Goal: Transaction & Acquisition: Purchase product/service

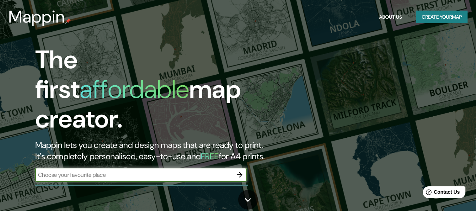
click at [433, 17] on button "Create your map" at bounding box center [441, 17] width 51 height 13
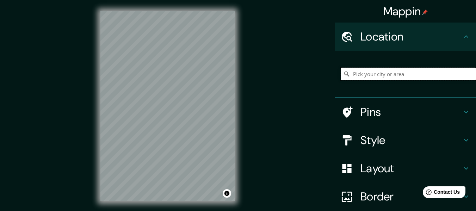
click at [422, 79] on input "Pick your city or area" at bounding box center [408, 74] width 135 height 13
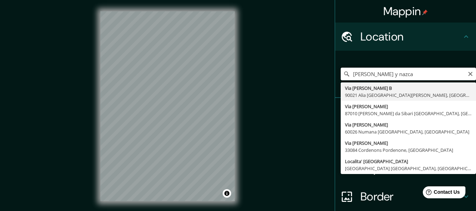
click at [348, 77] on input "[PERSON_NAME] y nazca" at bounding box center [408, 74] width 135 height 13
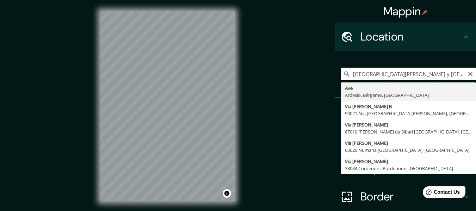
click at [400, 75] on input "[GEOGRAPHIC_DATA][PERSON_NAME] y [GEOGRAPHIC_DATA]" at bounding box center [408, 74] width 135 height 13
click at [396, 78] on input "[GEOGRAPHIC_DATA][PERSON_NAME] y [GEOGRAPHIC_DATA]" at bounding box center [408, 74] width 135 height 13
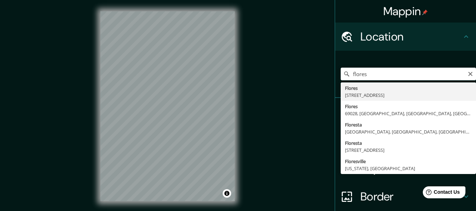
type input "[PERSON_NAME][STREET_ADDRESS]"
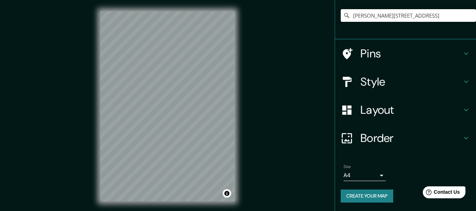
scroll to position [58, 0]
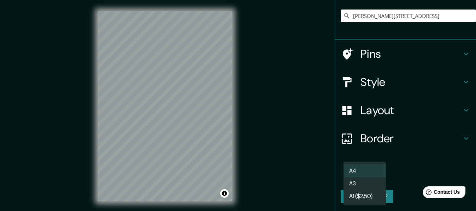
click at [361, 176] on body "Mappin Location [STREET_ADDRESS] Pins Style Layout Border Choose a border. Hint…" at bounding box center [238, 105] width 476 height 211
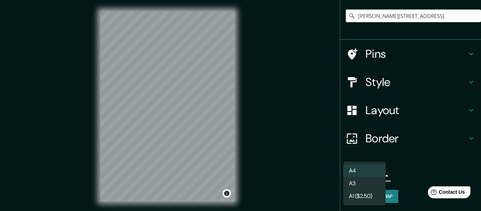
click at [296, 152] on div at bounding box center [240, 105] width 481 height 211
